Goal: Task Accomplishment & Management: Use online tool/utility

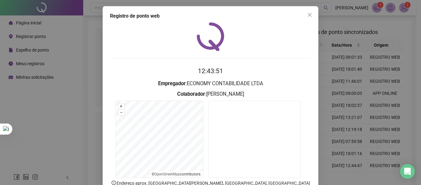
scroll to position [43, 0]
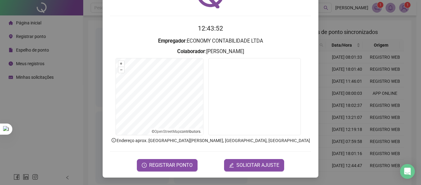
click at [169, 173] on div "Registro de ponto web 12:43:52 Empregador : ECONOMY CONTABILIDADE LTDA Colabora…" at bounding box center [211, 71] width 216 height 214
click at [171, 161] on button "REGISTRAR PONTO" at bounding box center [167, 165] width 61 height 12
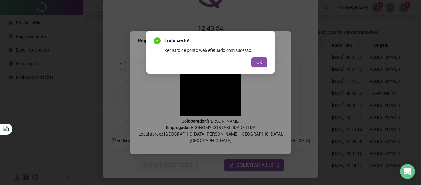
click at [249, 62] on div "OK" at bounding box center [211, 62] width 114 height 10
click at [254, 61] on button "OK" at bounding box center [260, 62] width 16 height 10
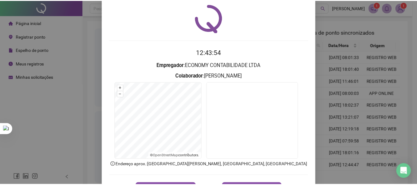
scroll to position [0, 0]
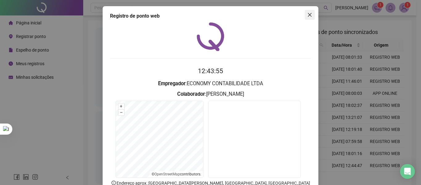
click at [305, 19] on button "Close" at bounding box center [310, 15] width 10 height 10
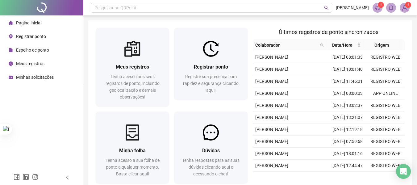
click at [49, 64] on li "Meus registros" at bounding box center [41, 63] width 80 height 12
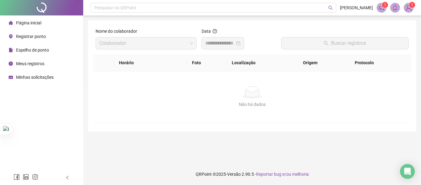
click at [222, 46] on input at bounding box center [220, 42] width 30 height 7
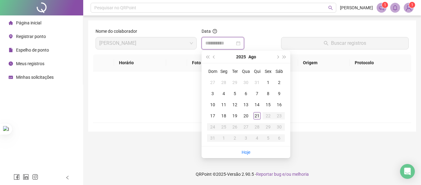
type input "**********"
click at [258, 117] on div "21" at bounding box center [257, 115] width 7 height 7
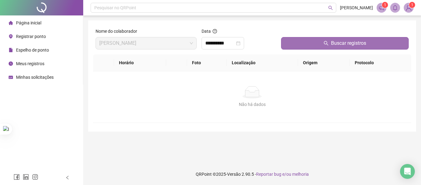
click at [326, 45] on icon "search" at bounding box center [326, 43] width 5 height 5
